Goal: Information Seeking & Learning: Learn about a topic

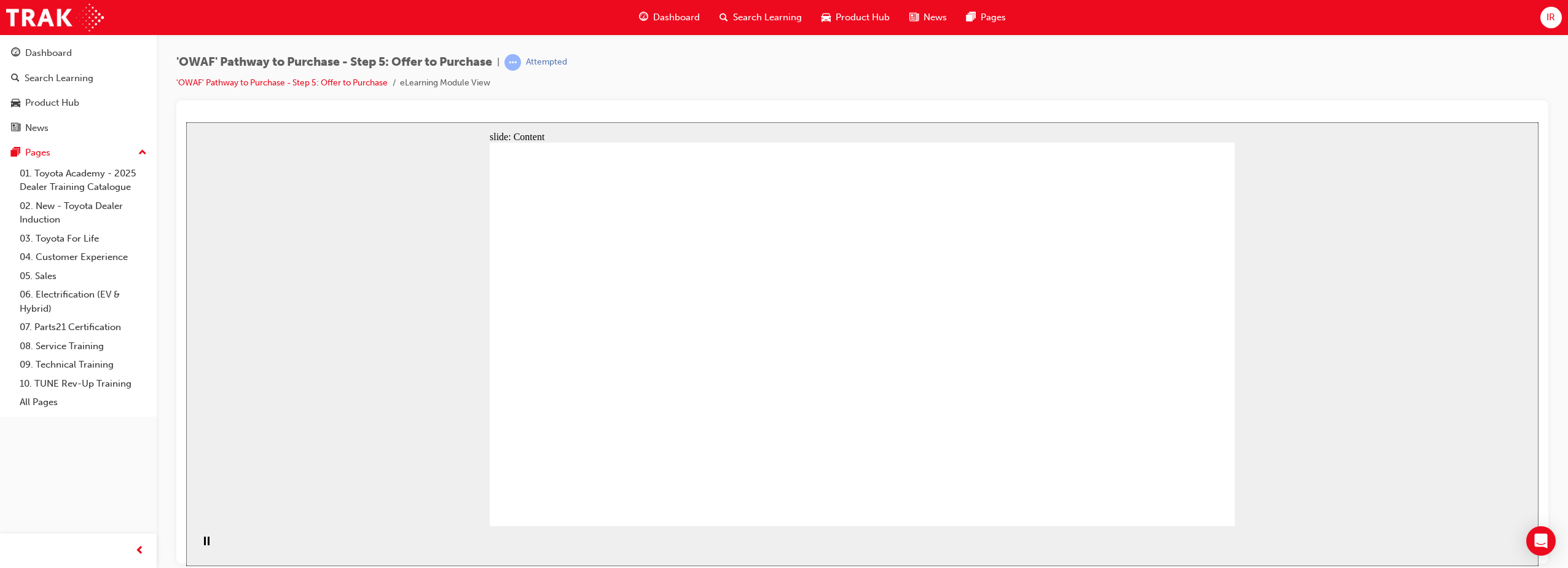
drag, startPoint x: 1136, startPoint y: 501, endPoint x: 1144, endPoint y: 491, distance: 12.8
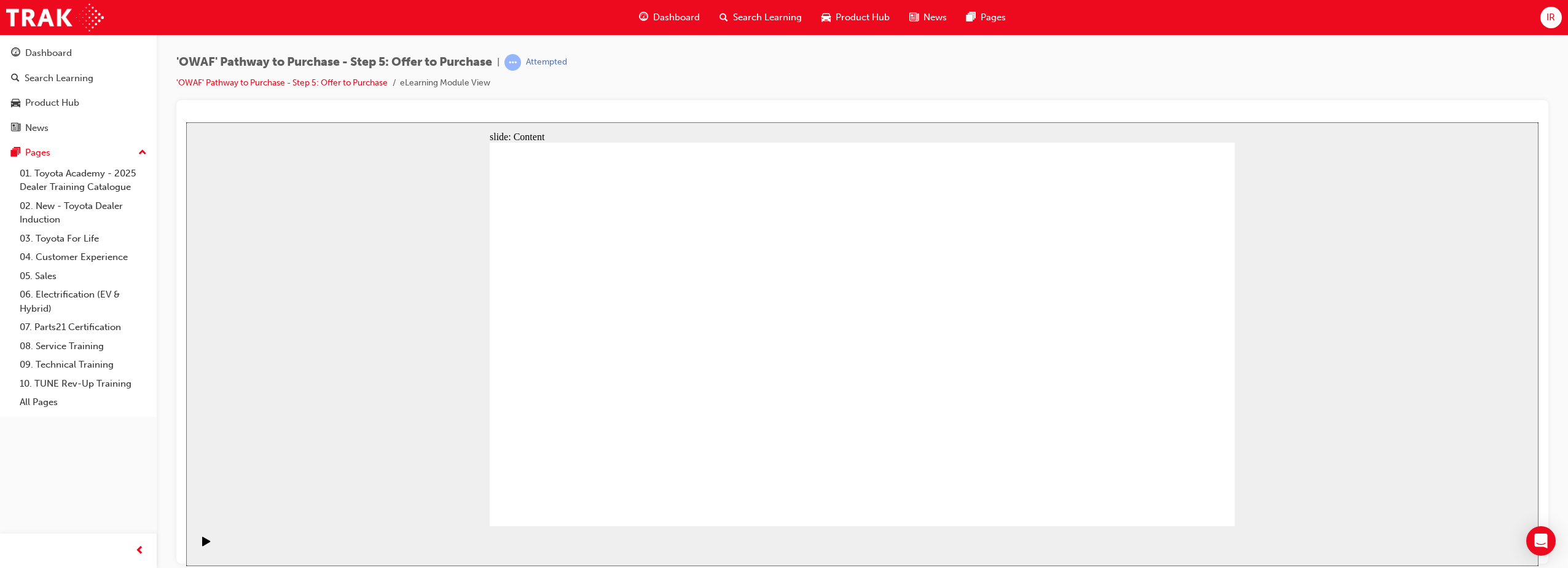
drag, startPoint x: 1014, startPoint y: 433, endPoint x: 1020, endPoint y: 429, distance: 7.2
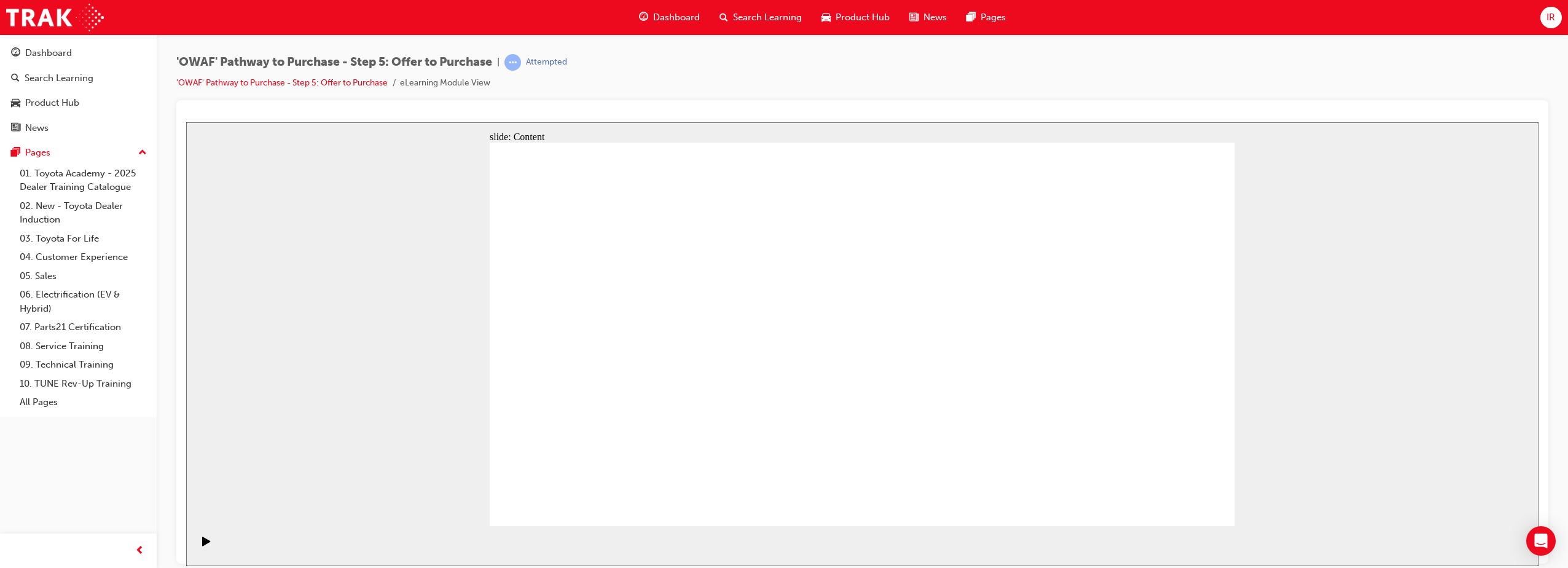
drag, startPoint x: 646, startPoint y: 383, endPoint x: 650, endPoint y: 390, distance: 8.1
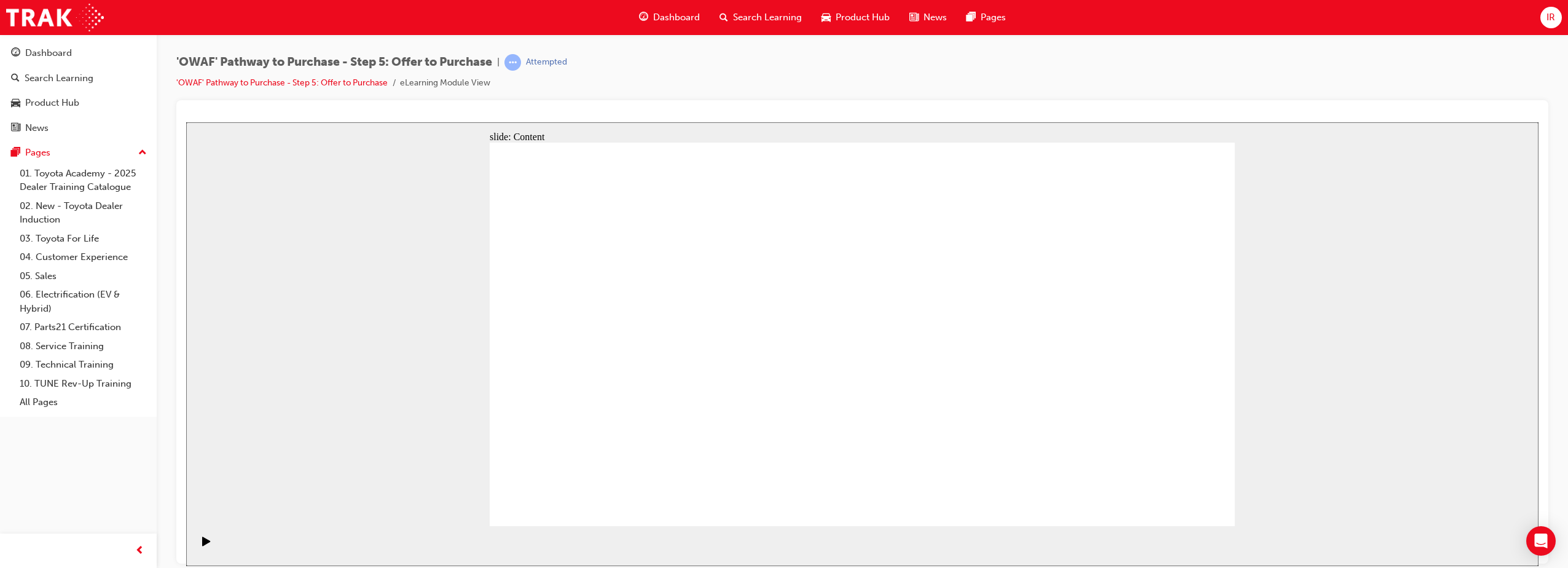
drag, startPoint x: 1084, startPoint y: 391, endPoint x: 1084, endPoint y: 407, distance: 16.0
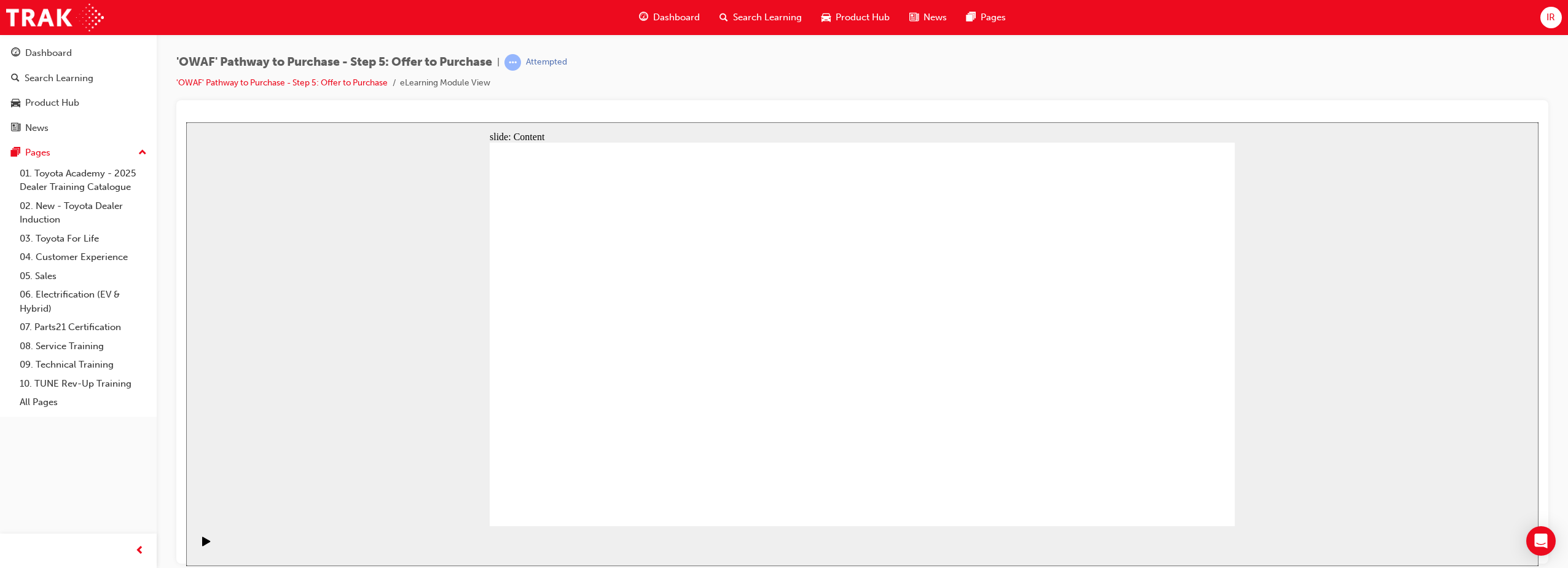
drag, startPoint x: 825, startPoint y: 373, endPoint x: 978, endPoint y: 468, distance: 180.1
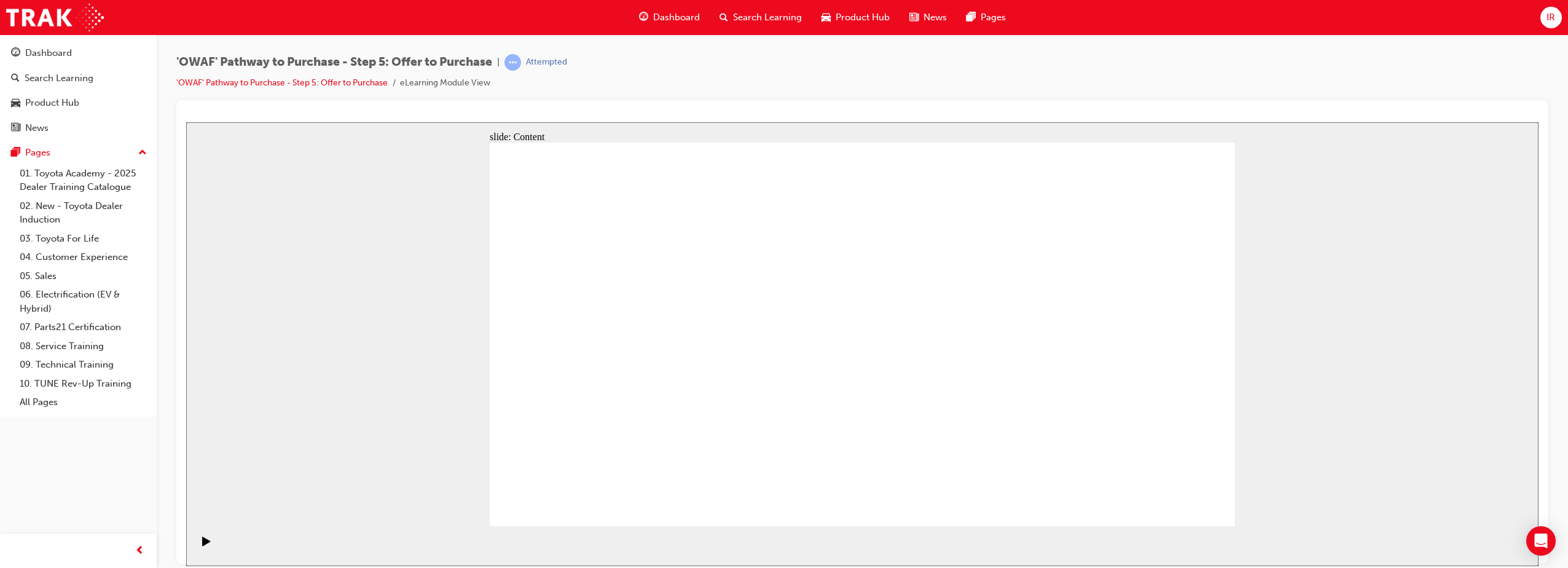
drag, startPoint x: 799, startPoint y: 299, endPoint x: 843, endPoint y: 320, distance: 48.8
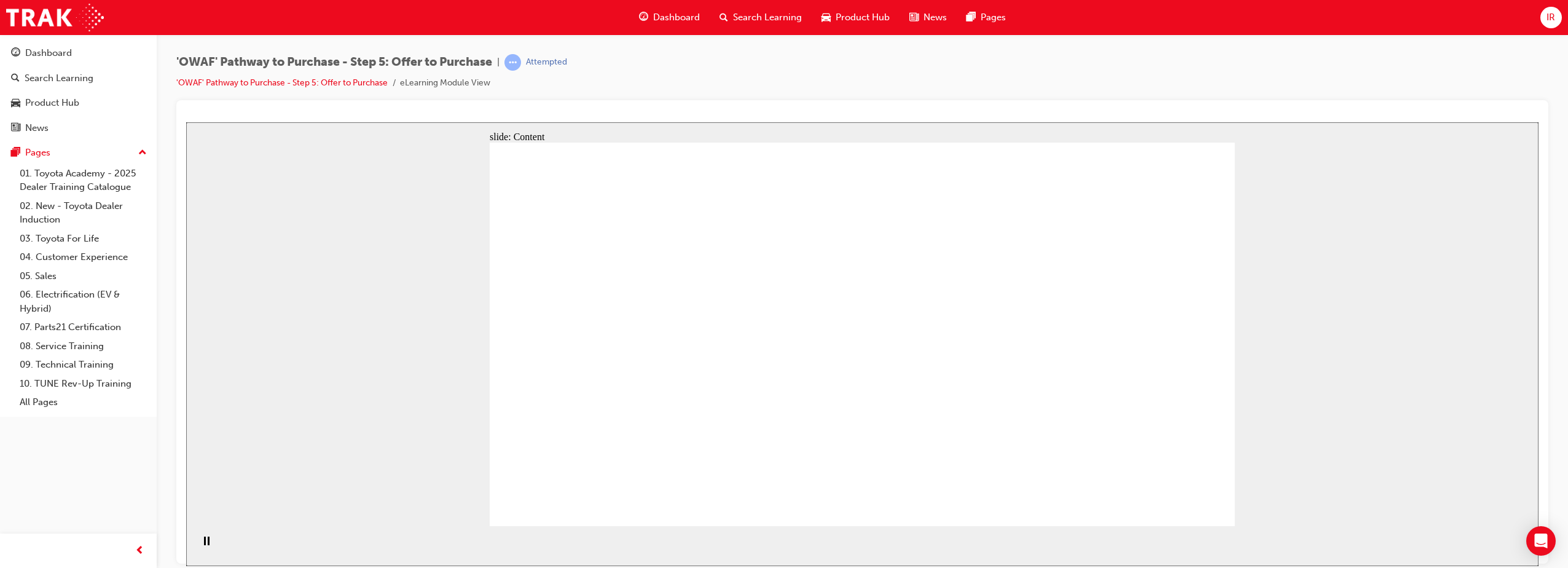
drag, startPoint x: 621, startPoint y: 273, endPoint x: 633, endPoint y: 333, distance: 61.2
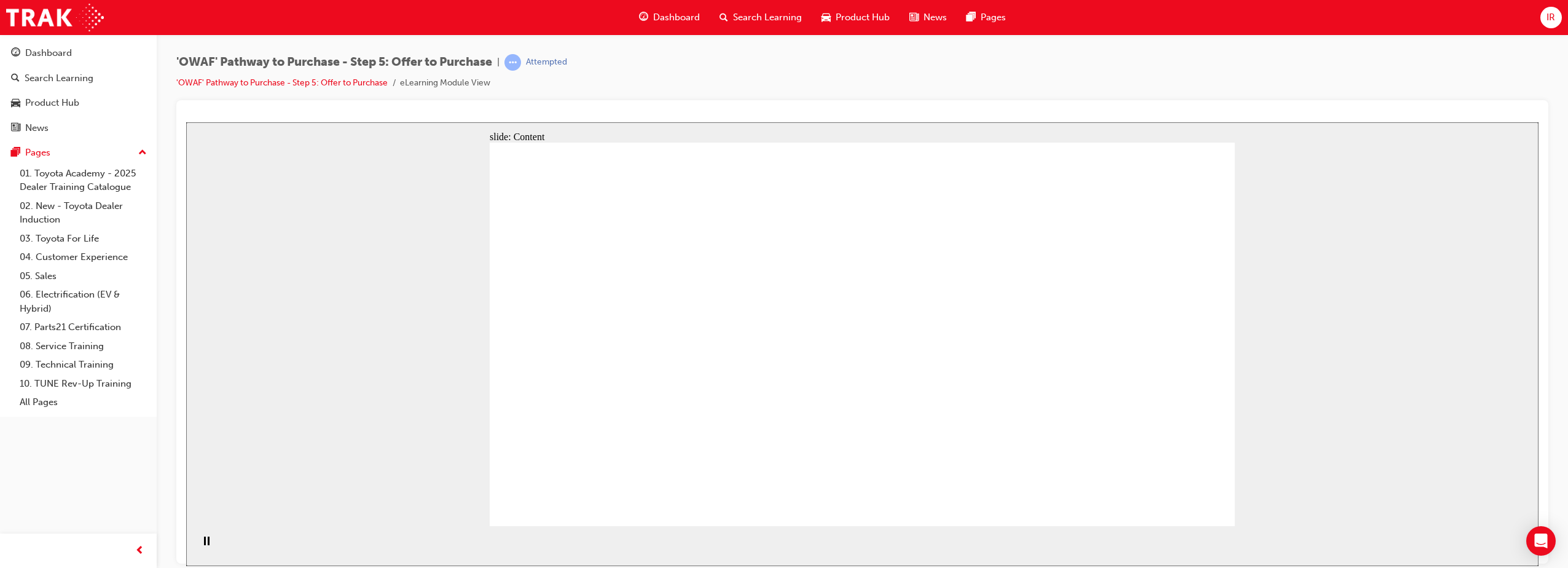
drag, startPoint x: 633, startPoint y: 346, endPoint x: 633, endPoint y: 324, distance: 22.0
drag, startPoint x: 632, startPoint y: 296, endPoint x: 630, endPoint y: 319, distance: 23.1
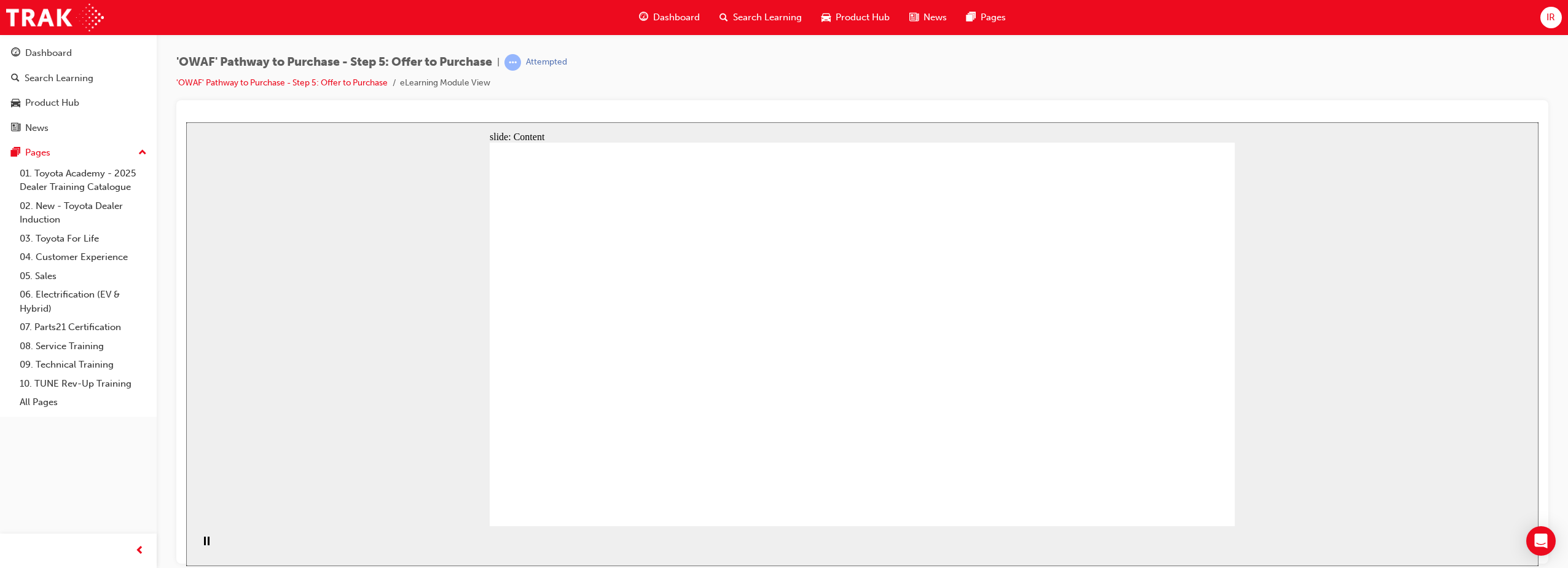
drag, startPoint x: 676, startPoint y: 322, endPoint x: 662, endPoint y: 392, distance: 71.4
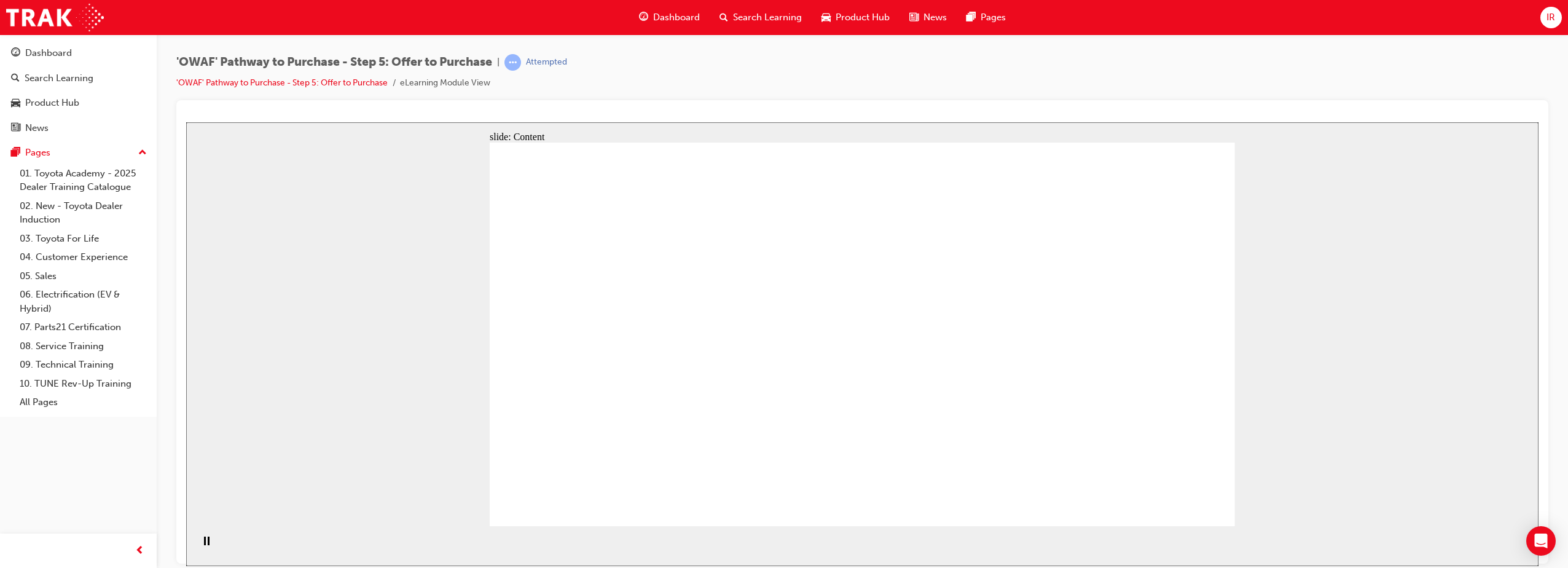
drag, startPoint x: 774, startPoint y: 257, endPoint x: 841, endPoint y: 263, distance: 67.3
drag, startPoint x: 1081, startPoint y: 226, endPoint x: 1077, endPoint y: 234, distance: 8.9
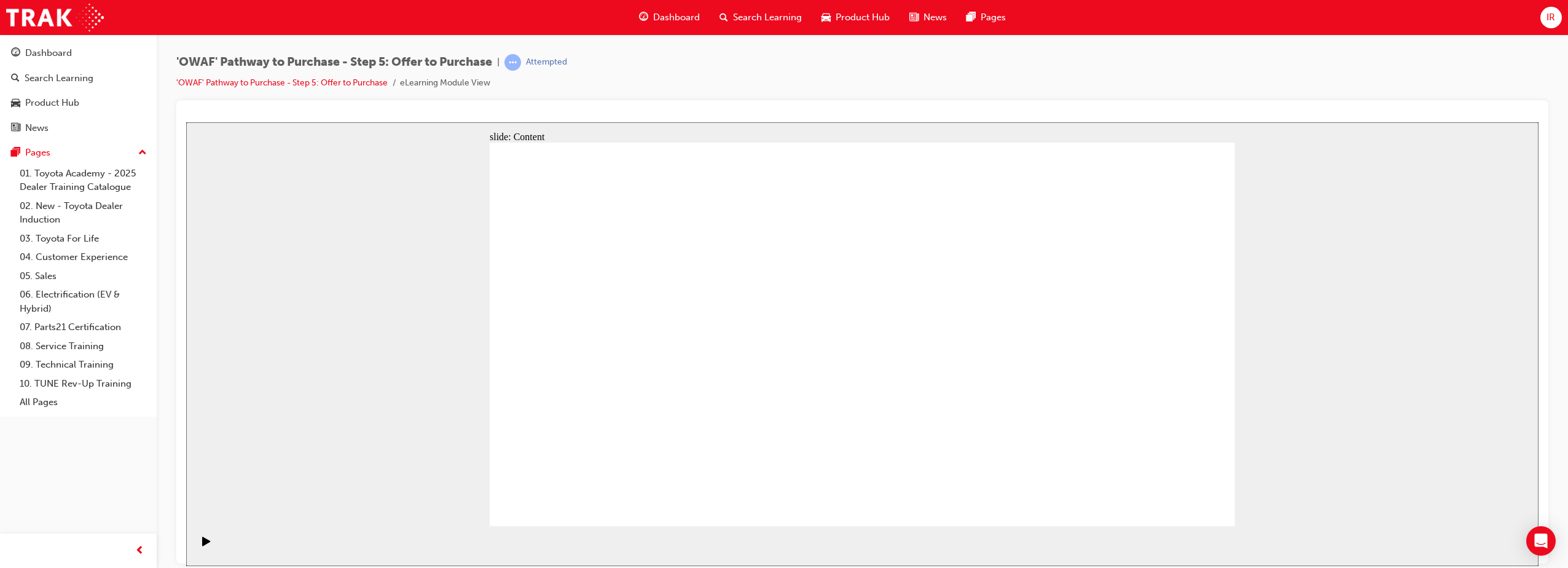
drag, startPoint x: 652, startPoint y: 307, endPoint x: 663, endPoint y: 347, distance: 41.5
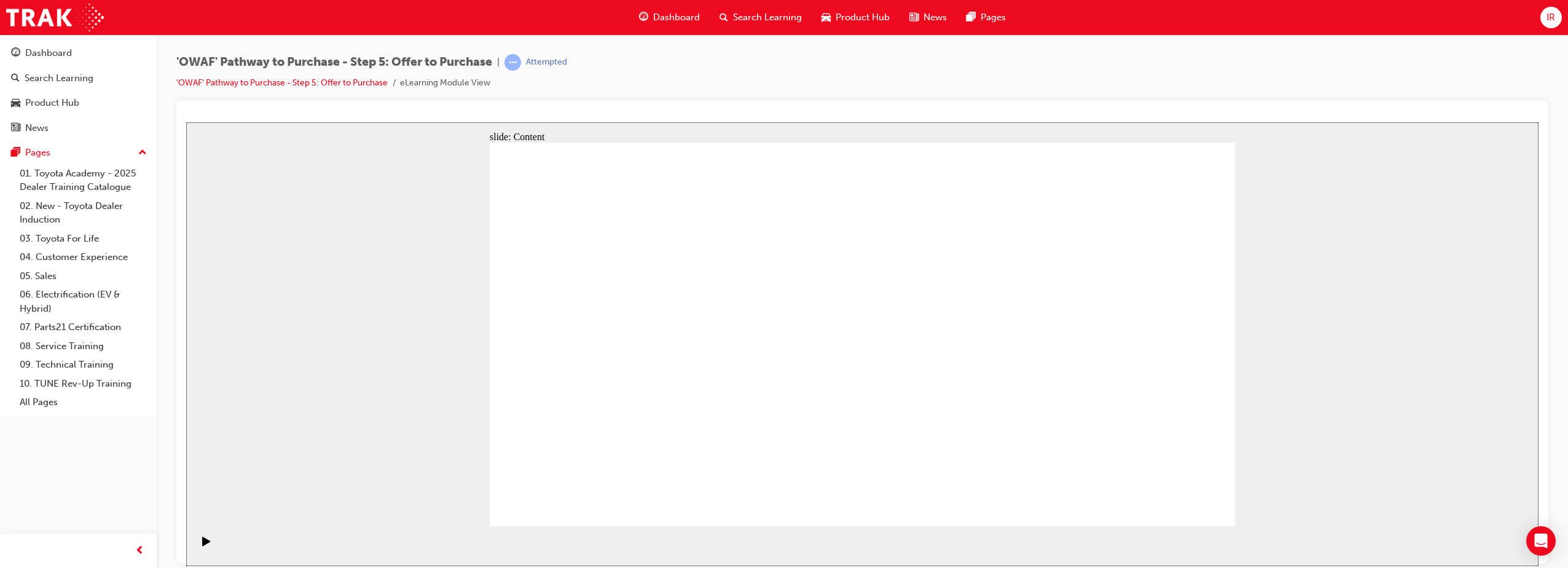
drag, startPoint x: 1196, startPoint y: 220, endPoint x: 1178, endPoint y: 236, distance: 24.1
drag, startPoint x: 1086, startPoint y: 266, endPoint x: 1075, endPoint y: 266, distance: 11.0
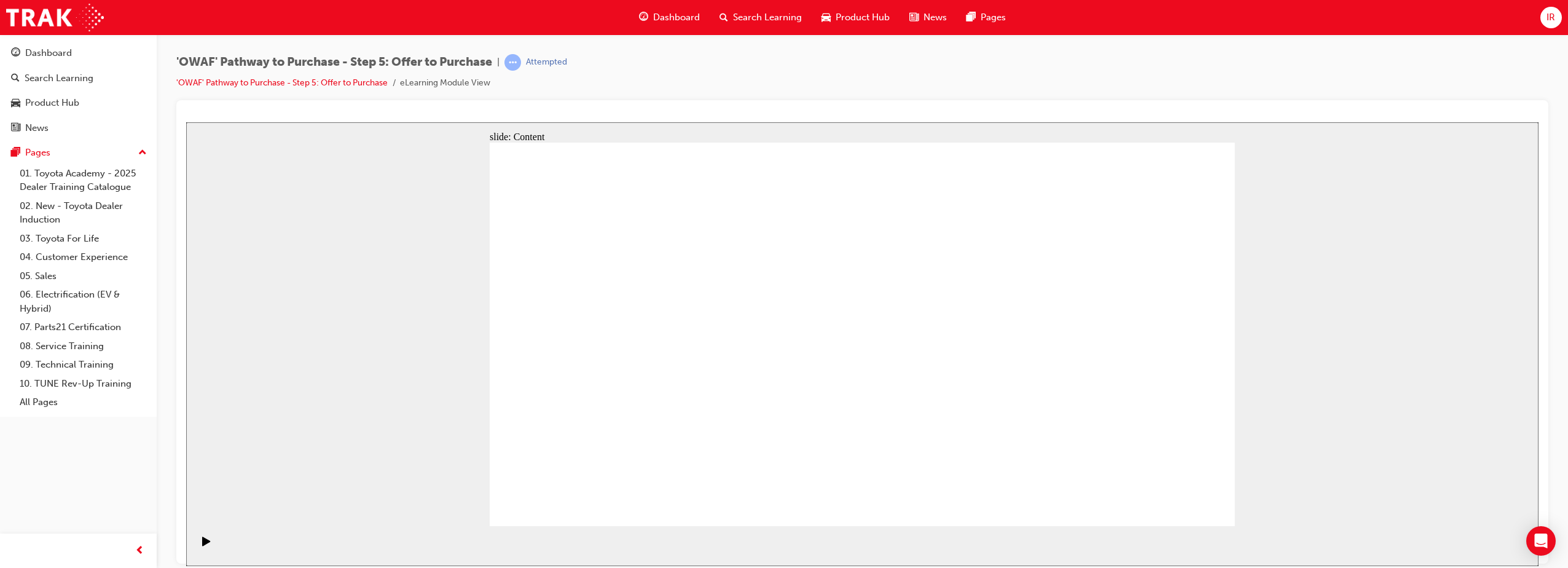
drag, startPoint x: 754, startPoint y: 432, endPoint x: 807, endPoint y: 429, distance: 53.1
drag, startPoint x: 712, startPoint y: 432, endPoint x: 952, endPoint y: 429, distance: 240.0
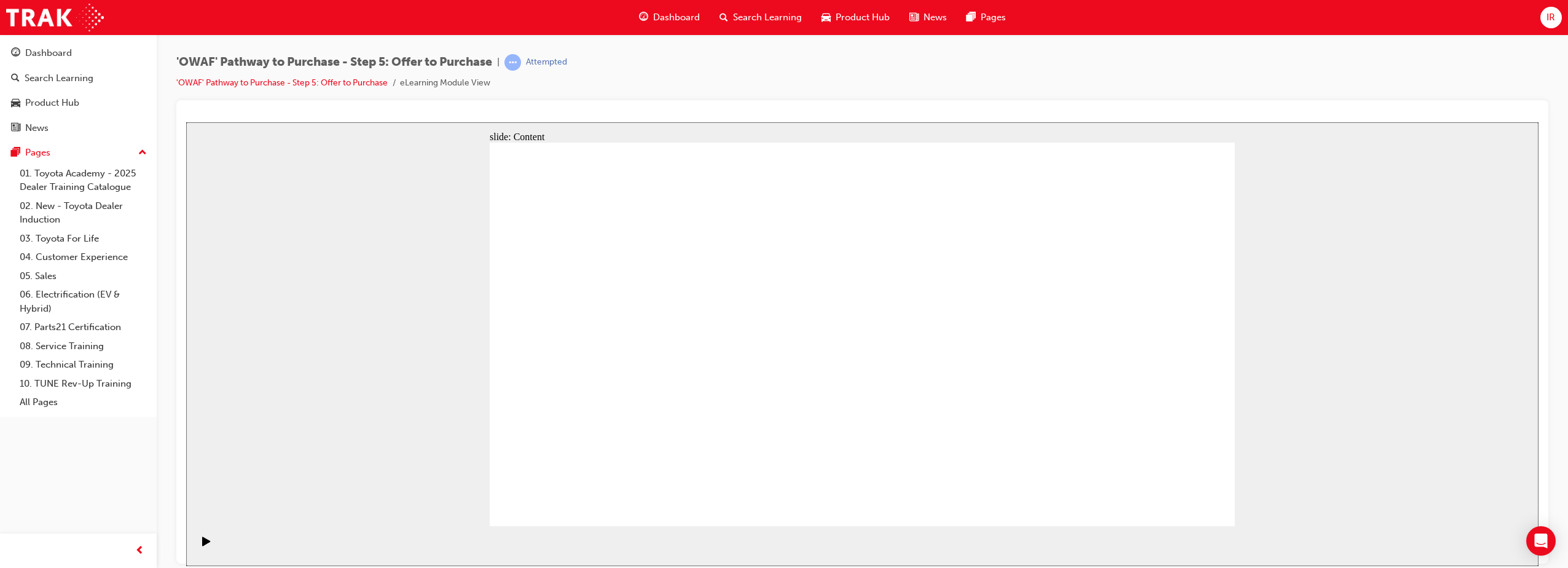
drag, startPoint x: 1118, startPoint y: 448, endPoint x: 1130, endPoint y: 454, distance: 13.4
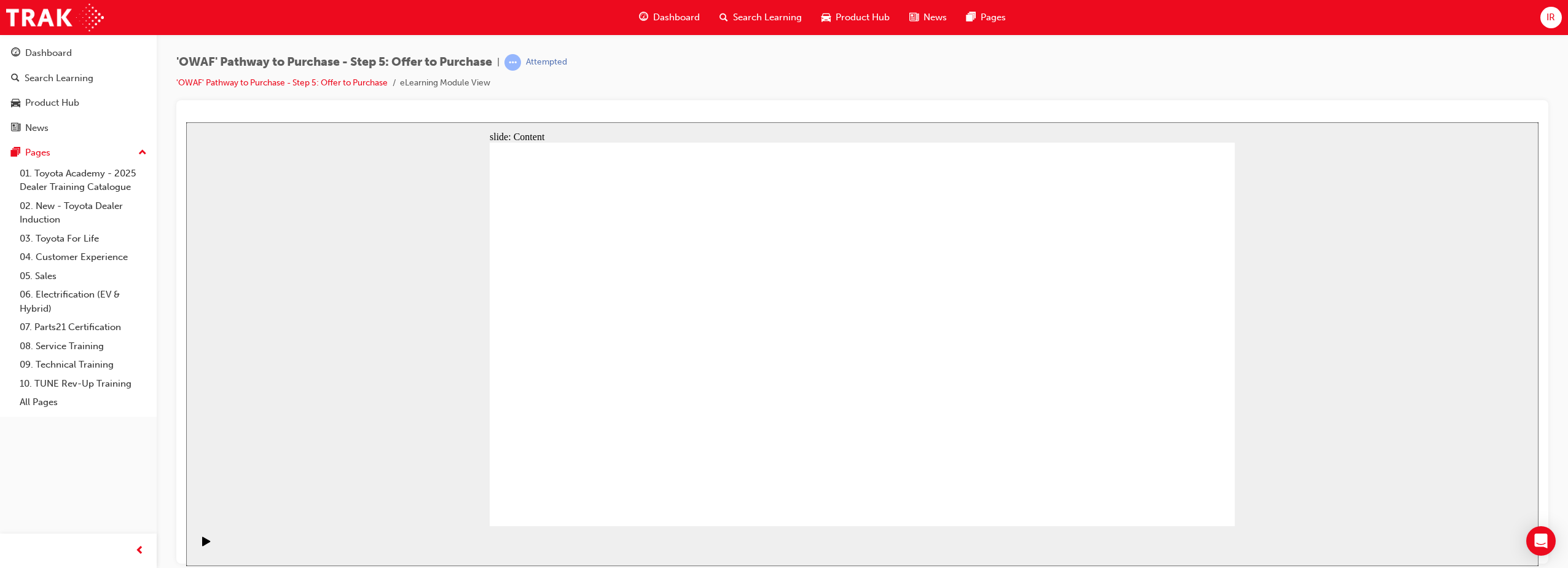
drag, startPoint x: 904, startPoint y: 406, endPoint x: 890, endPoint y: 428, distance: 26.1
drag, startPoint x: 843, startPoint y: 431, endPoint x: 807, endPoint y: 431, distance: 36.0
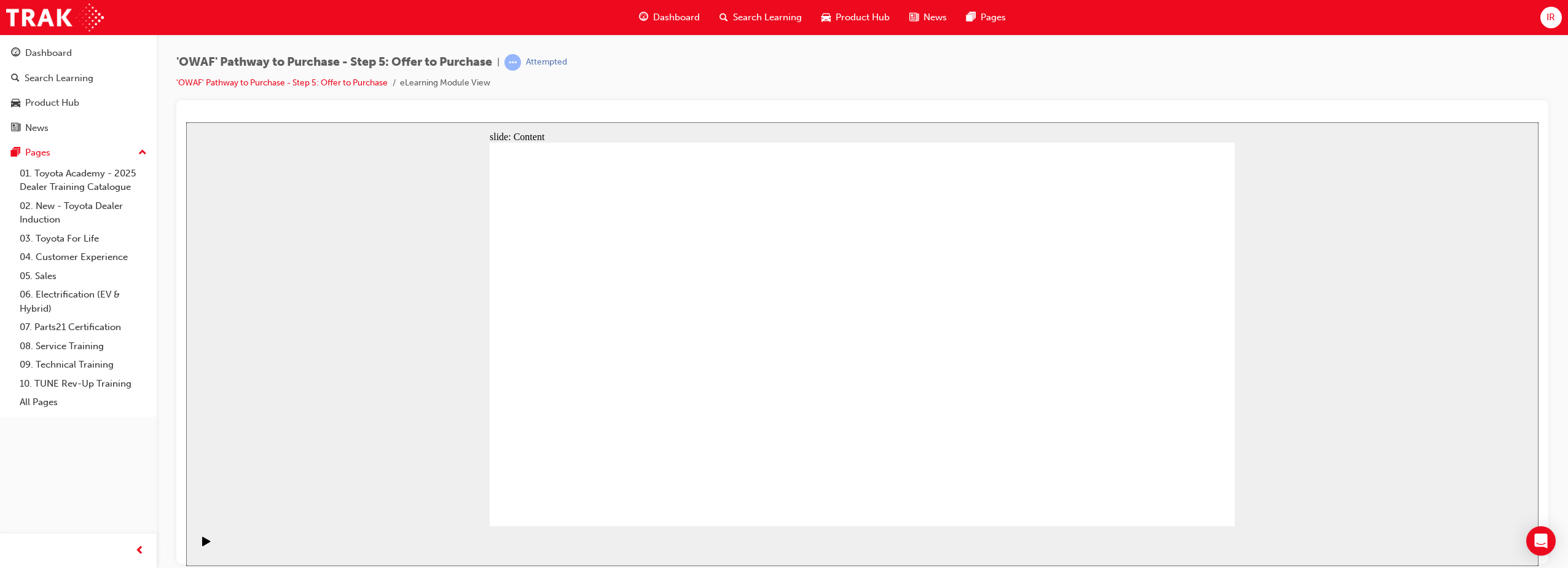
drag, startPoint x: 767, startPoint y: 443, endPoint x: 771, endPoint y: 436, distance: 8.1
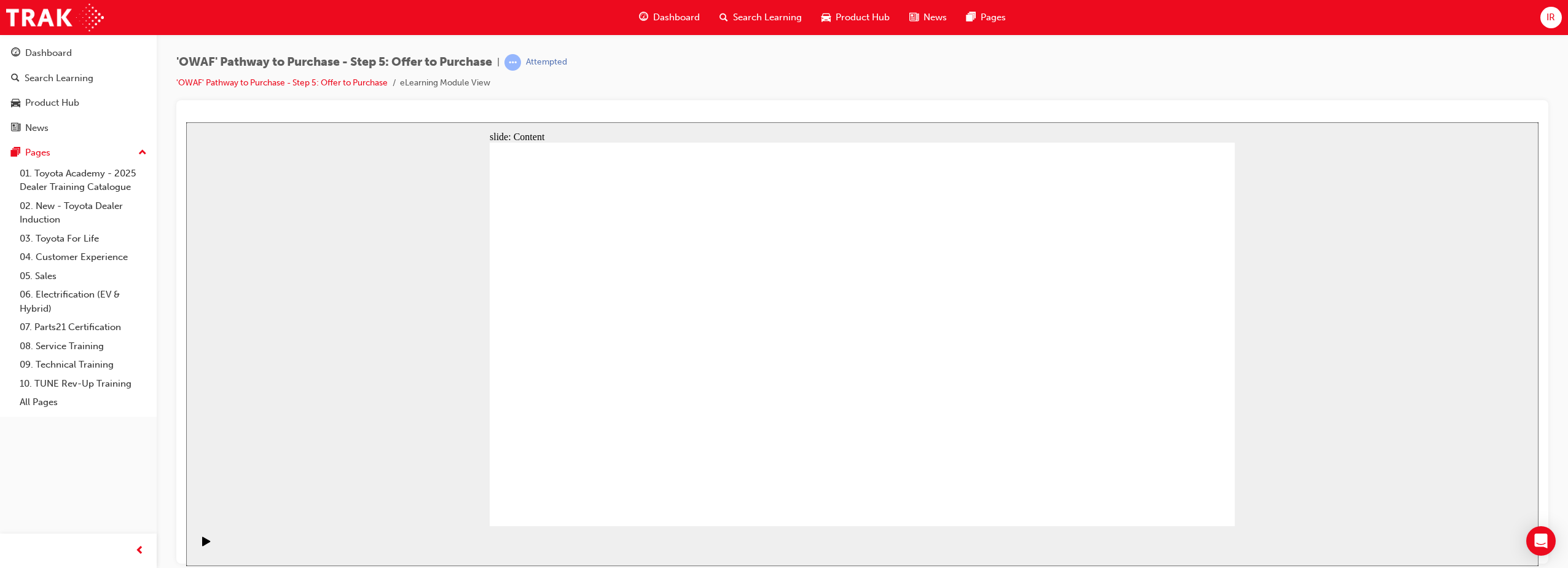
drag, startPoint x: 792, startPoint y: 312, endPoint x: 870, endPoint y: 270, distance: 88.6
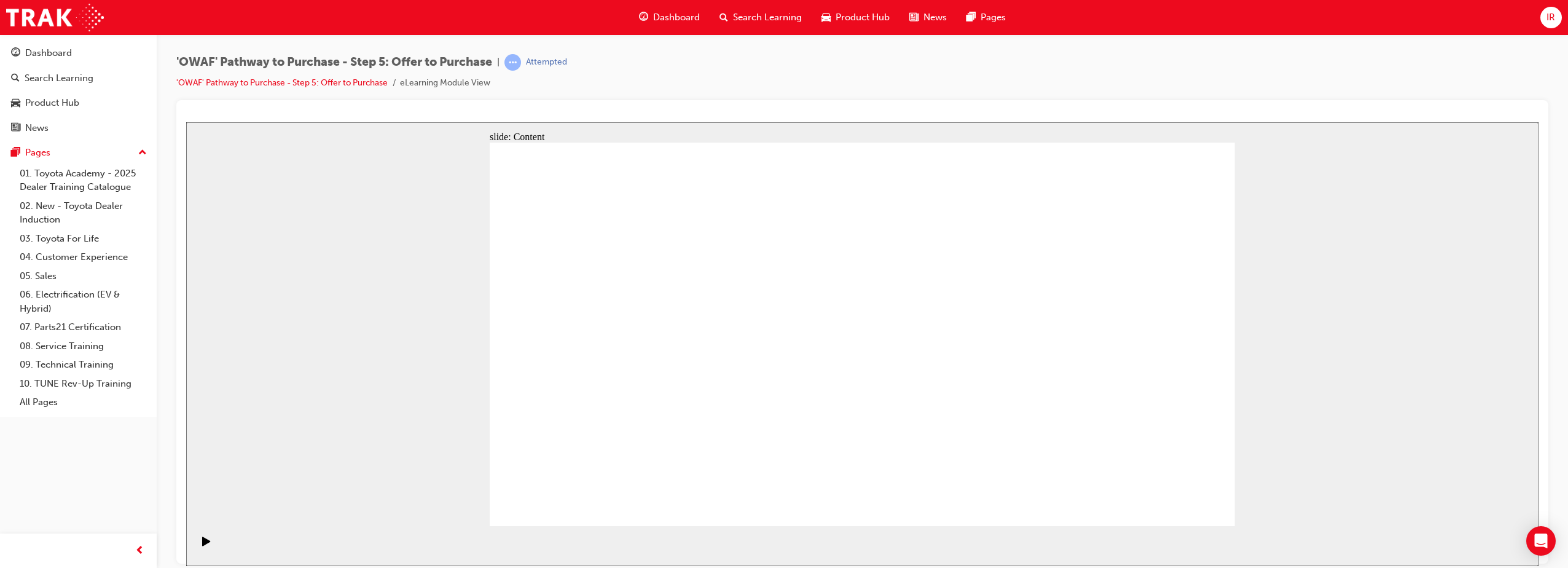
drag, startPoint x: 1123, startPoint y: 265, endPoint x: 1074, endPoint y: 299, distance: 59.6
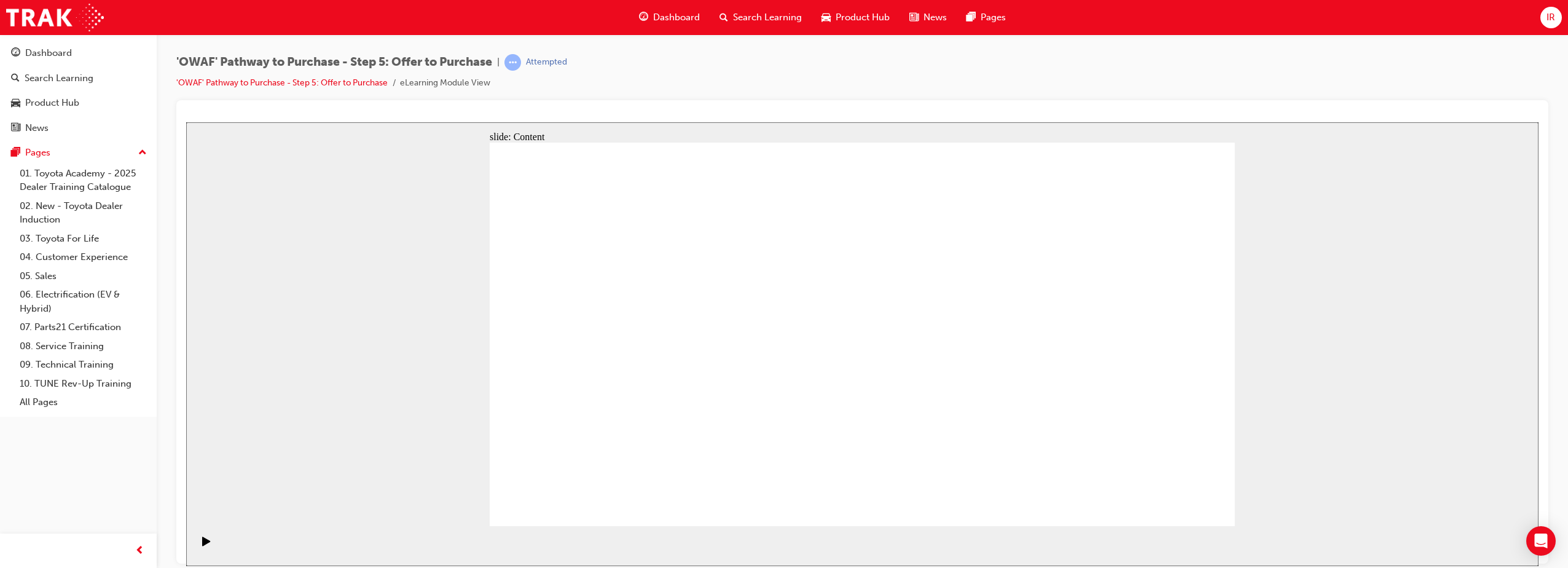
drag, startPoint x: 764, startPoint y: 448, endPoint x: 800, endPoint y: 390, distance: 68.3
drag, startPoint x: 915, startPoint y: 297, endPoint x: 906, endPoint y: 322, distance: 26.6
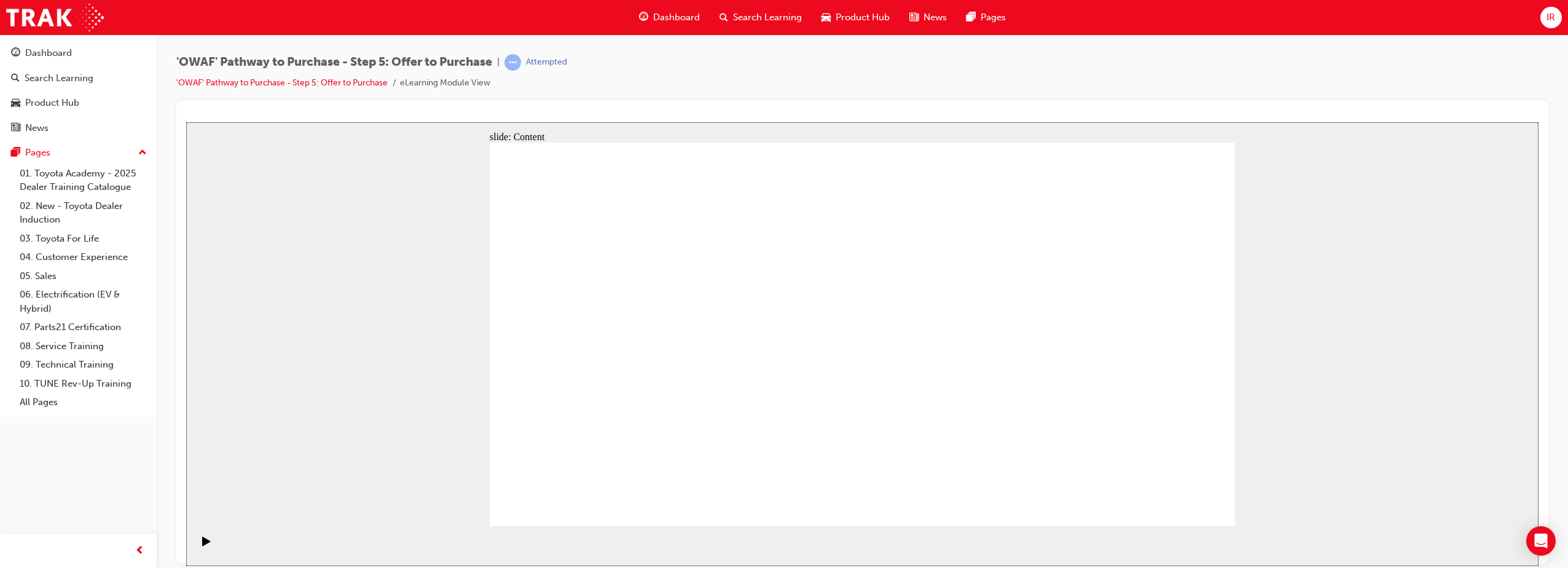
drag, startPoint x: 778, startPoint y: 416, endPoint x: 830, endPoint y: 393, distance: 56.9
drag, startPoint x: 766, startPoint y: 431, endPoint x: 844, endPoint y: 372, distance: 97.8
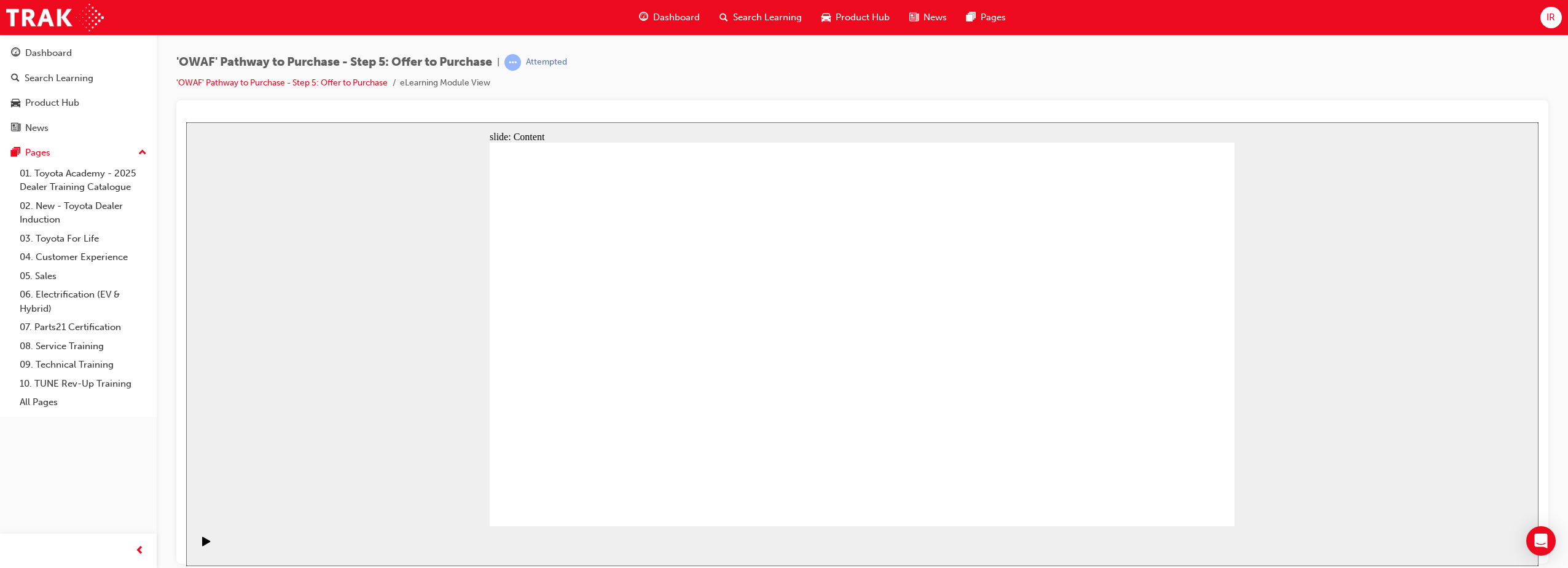
drag, startPoint x: 975, startPoint y: 300, endPoint x: 920, endPoint y: 371, distance: 89.8
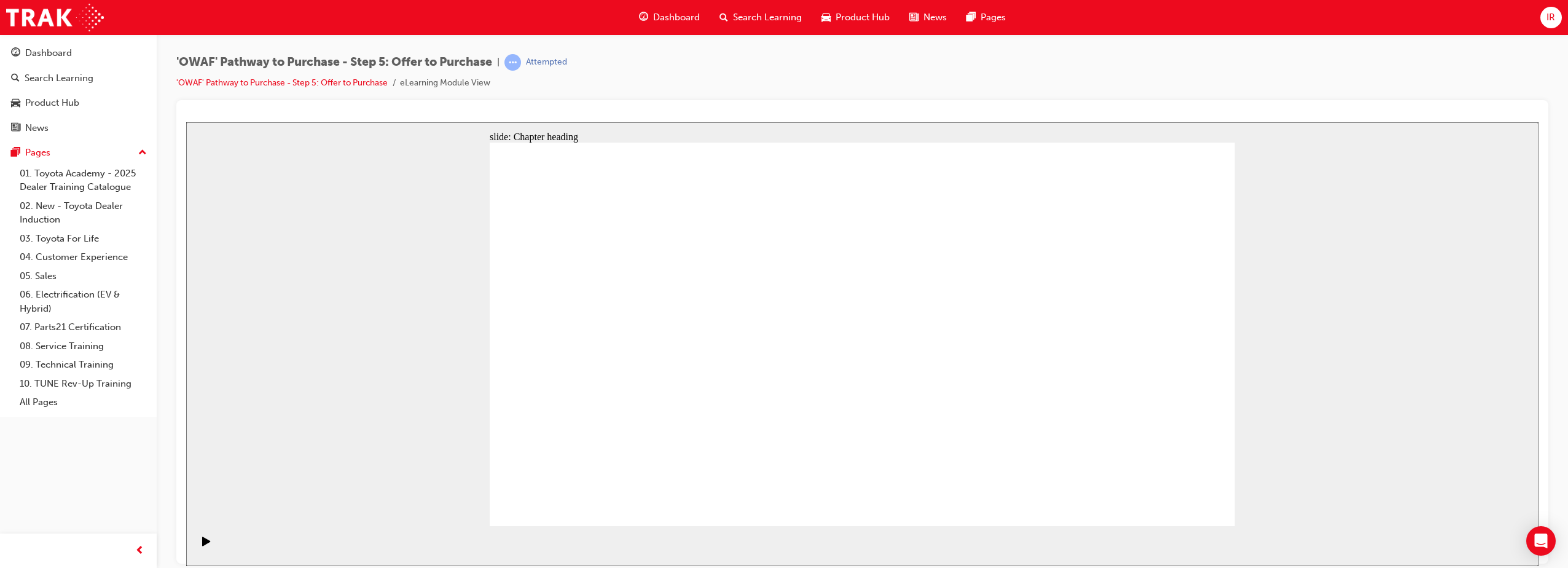
drag, startPoint x: 778, startPoint y: 315, endPoint x: 771, endPoint y: 311, distance: 8.1
drag, startPoint x: 849, startPoint y: 309, endPoint x: 843, endPoint y: 315, distance: 8.5
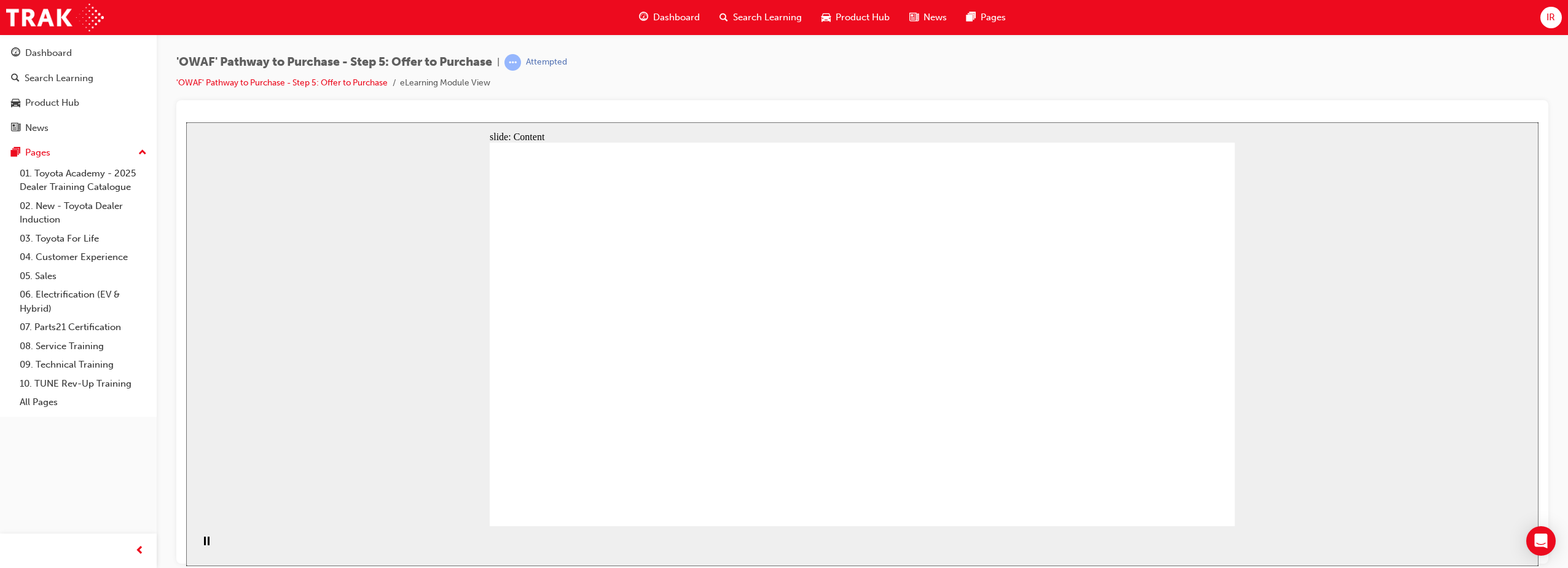
drag, startPoint x: 779, startPoint y: 351, endPoint x: 788, endPoint y: 369, distance: 20.1
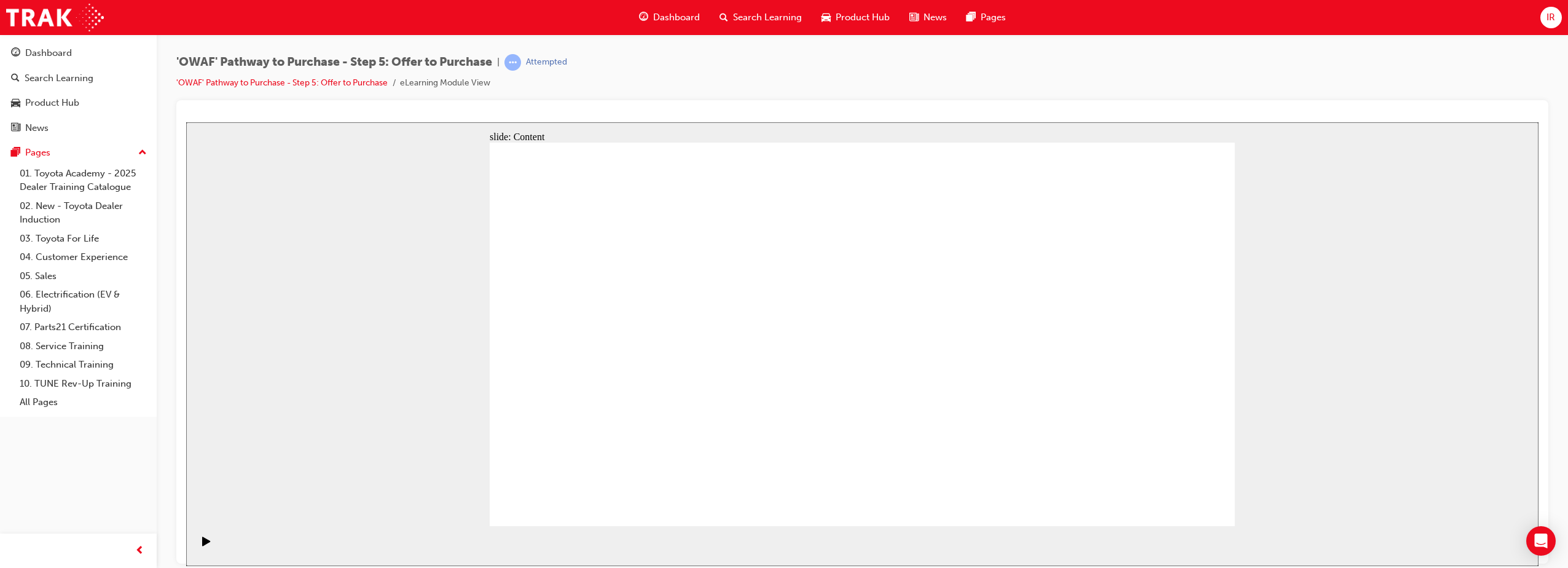
drag, startPoint x: 662, startPoint y: 241, endPoint x: 673, endPoint y: 250, distance: 14.2
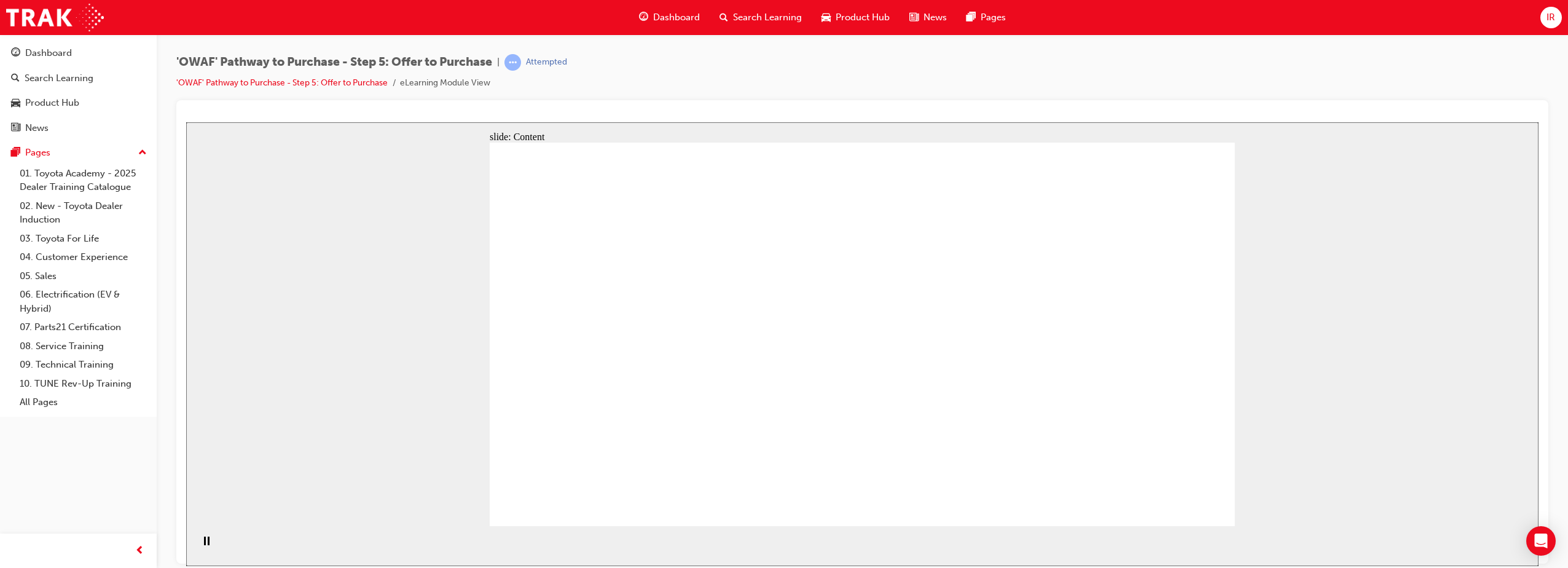
drag, startPoint x: 969, startPoint y: 331, endPoint x: 827, endPoint y: 335, distance: 142.1
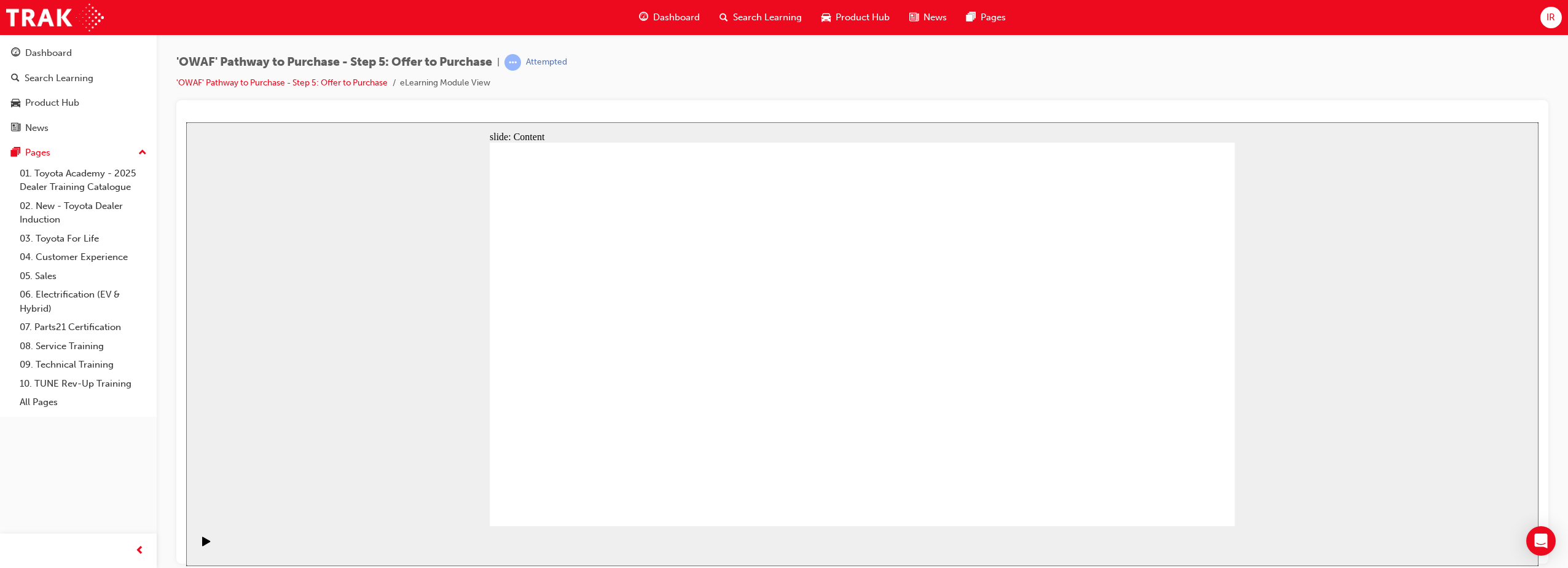
drag, startPoint x: 605, startPoint y: 333, endPoint x: 625, endPoint y: 330, distance: 20.2
drag, startPoint x: 966, startPoint y: 255, endPoint x: 987, endPoint y: 340, distance: 87.6
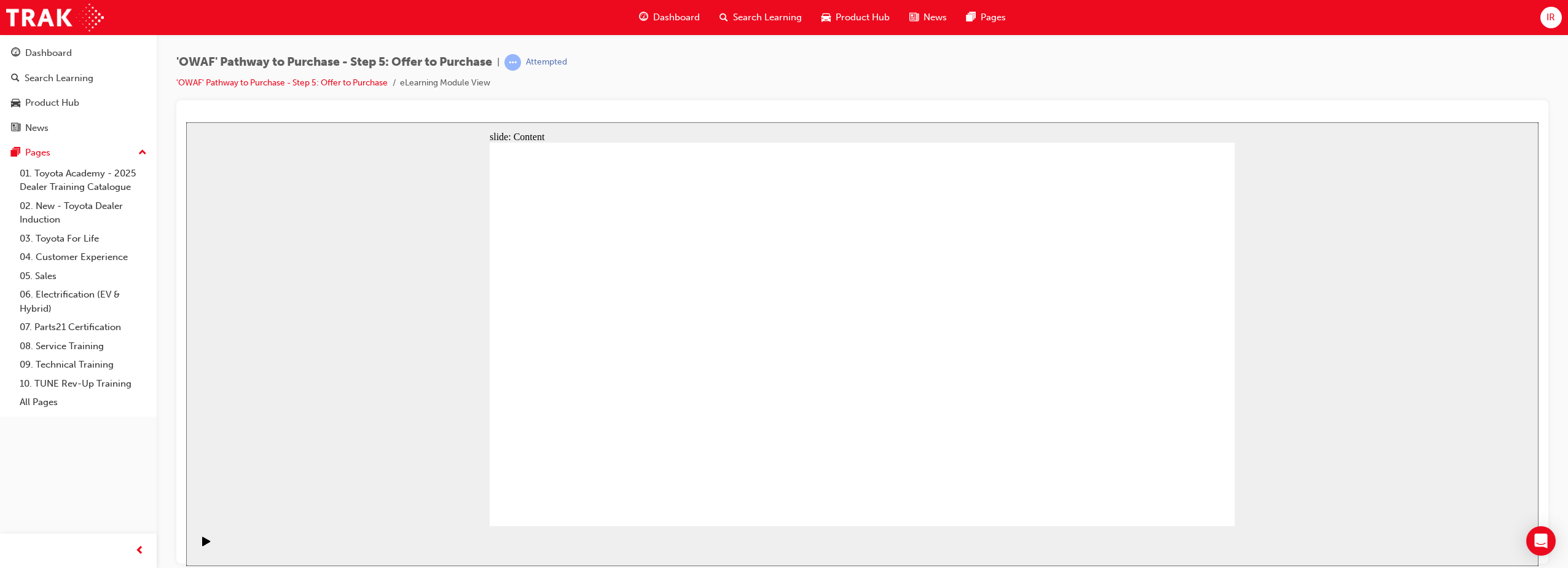
drag, startPoint x: 969, startPoint y: 383, endPoint x: 932, endPoint y: 391, distance: 37.9
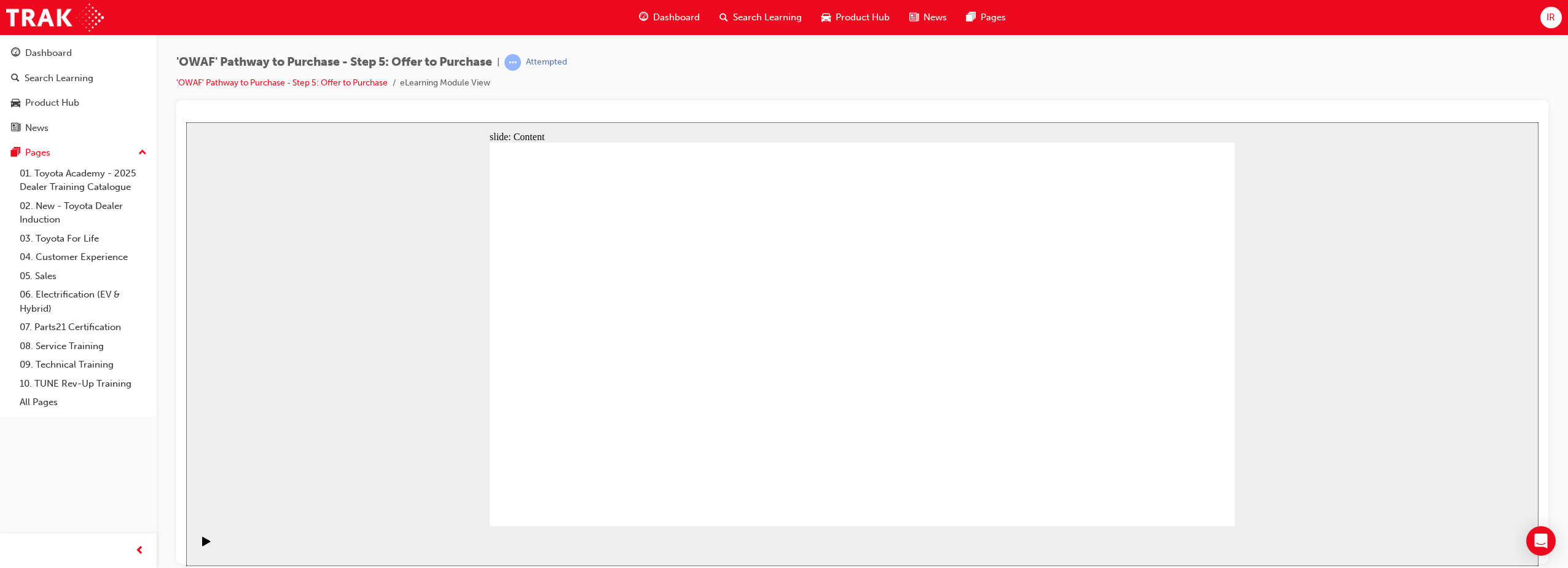
drag, startPoint x: 987, startPoint y: 260, endPoint x: 978, endPoint y: 268, distance: 12.0
drag, startPoint x: 969, startPoint y: 270, endPoint x: 960, endPoint y: 314, distance: 44.9
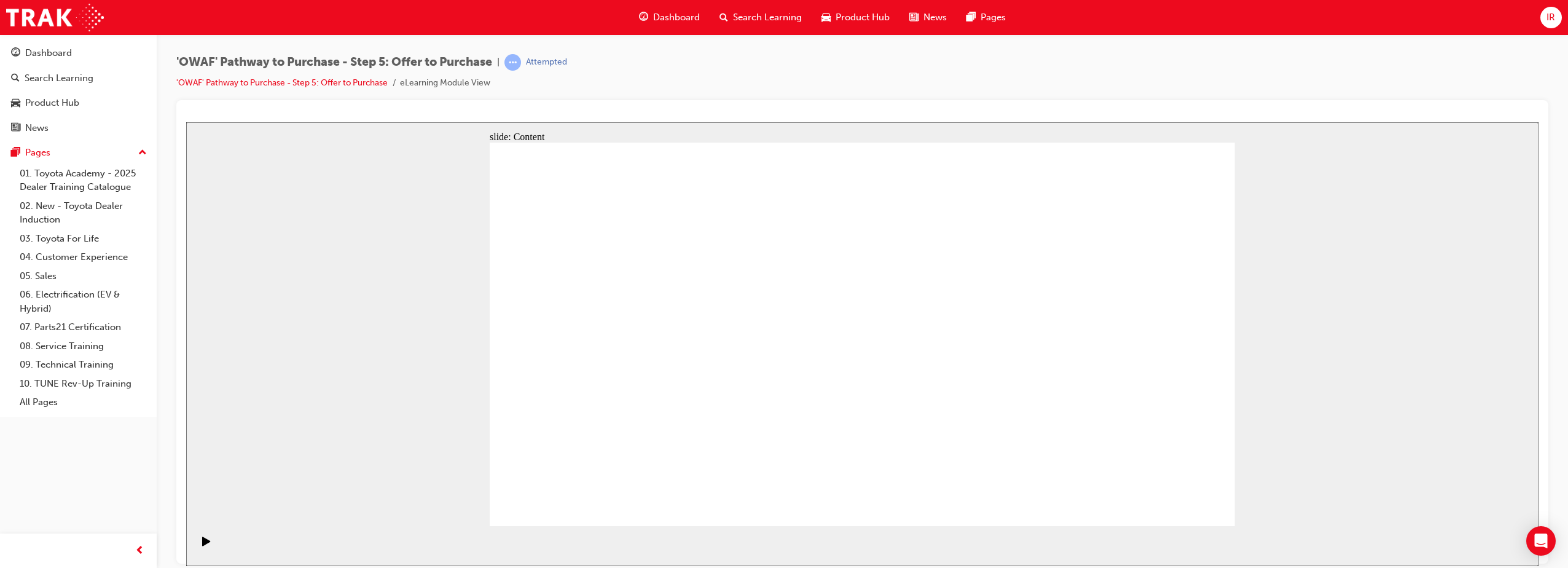
drag, startPoint x: 956, startPoint y: 266, endPoint x: 954, endPoint y: 332, distance: 66.0
drag, startPoint x: 954, startPoint y: 413, endPoint x: 961, endPoint y: 388, distance: 26.0
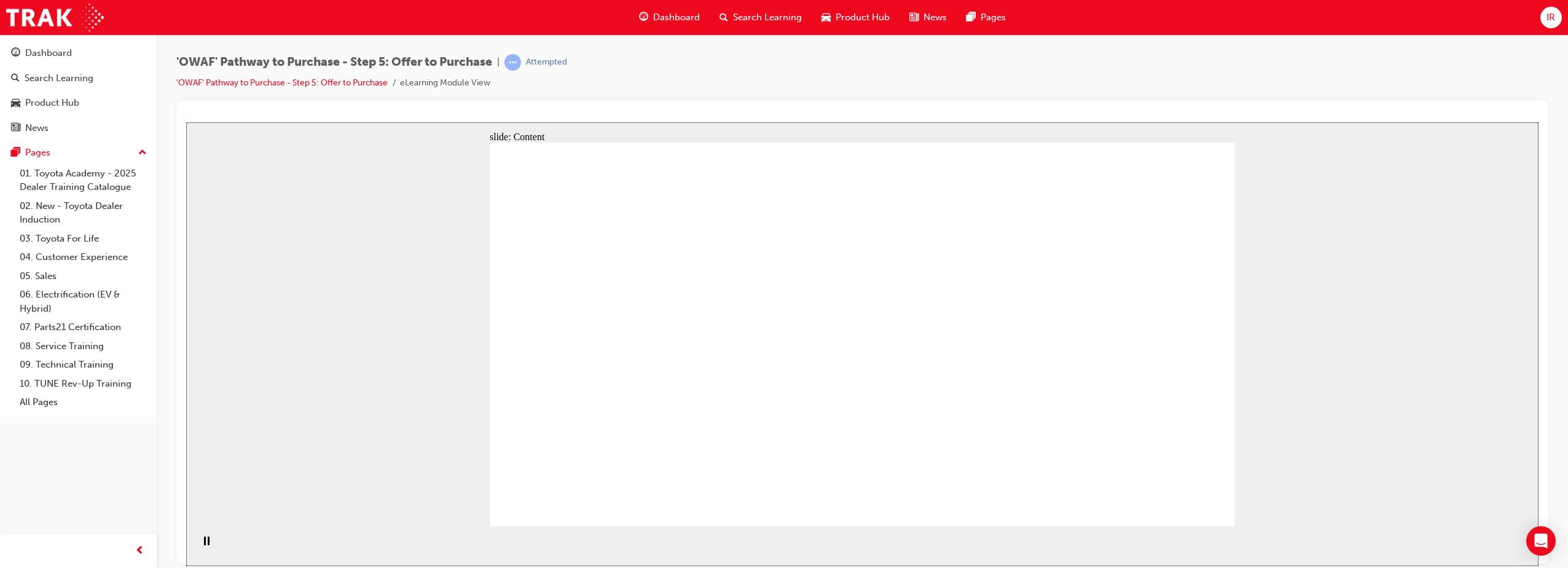
drag, startPoint x: 802, startPoint y: 251, endPoint x: 832, endPoint y: 268, distance: 34.5
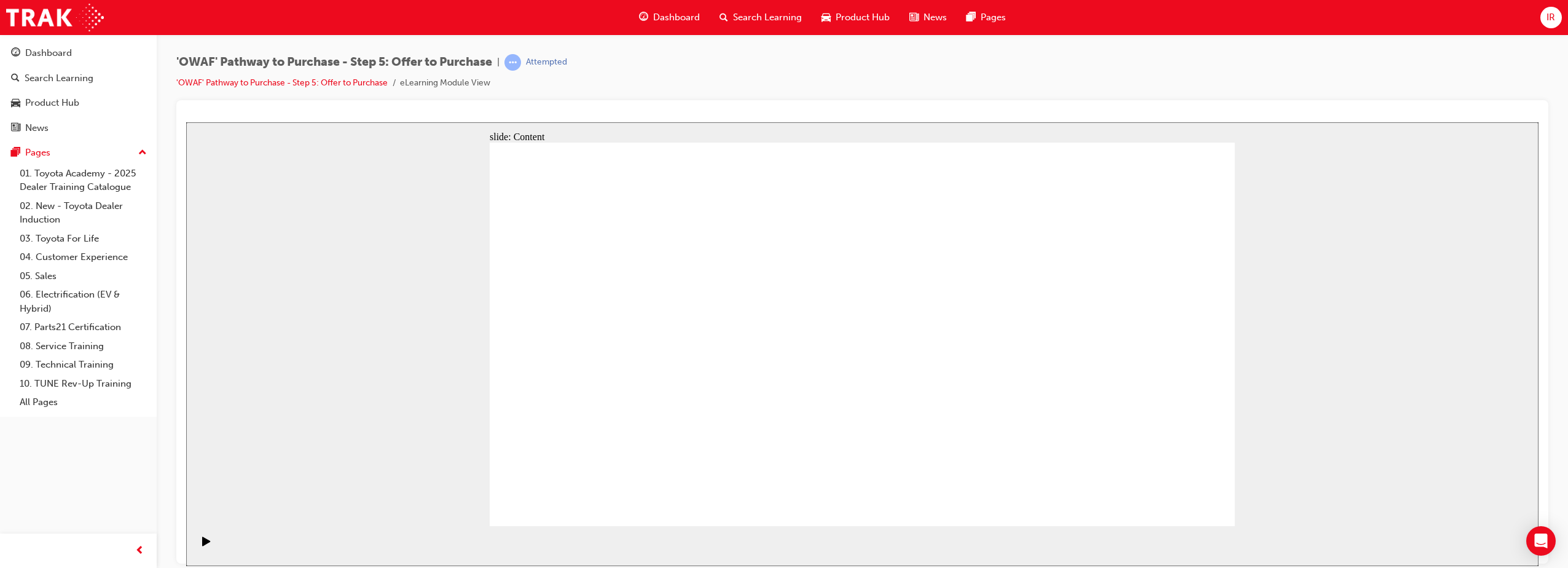
drag, startPoint x: 1015, startPoint y: 243, endPoint x: 1018, endPoint y: 251, distance: 8.5
drag, startPoint x: 987, startPoint y: 275, endPoint x: 1037, endPoint y: 278, distance: 50.1
drag, startPoint x: 1094, startPoint y: 272, endPoint x: 1101, endPoint y: 292, distance: 21.2
